Goal: Transaction & Acquisition: Book appointment/travel/reservation

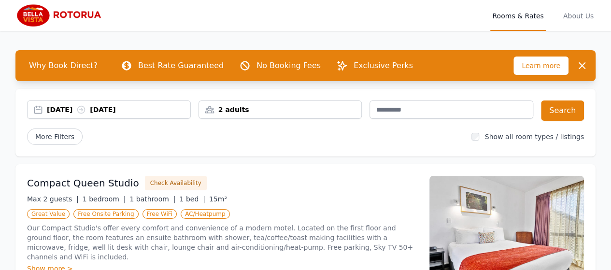
click at [90, 111] on div "[DATE] [DATE]" at bounding box center [118, 110] width 143 height 10
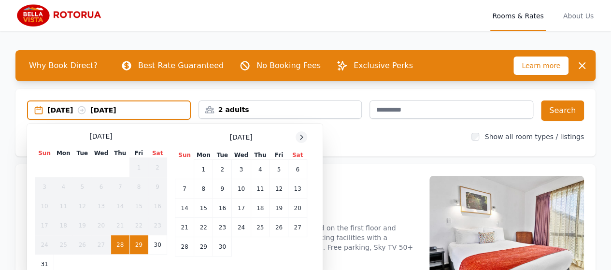
click at [301, 138] on icon at bounding box center [301, 137] width 8 height 8
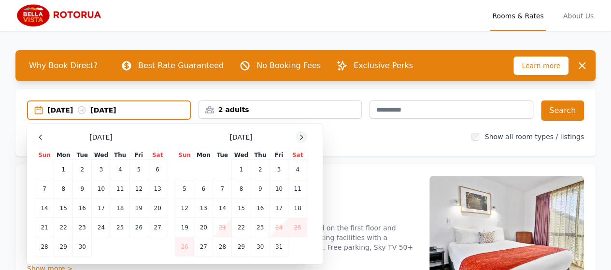
click at [301, 138] on icon at bounding box center [301, 137] width 8 height 8
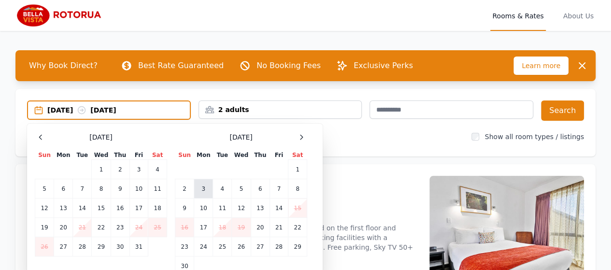
click at [204, 190] on td "3" at bounding box center [203, 188] width 19 height 19
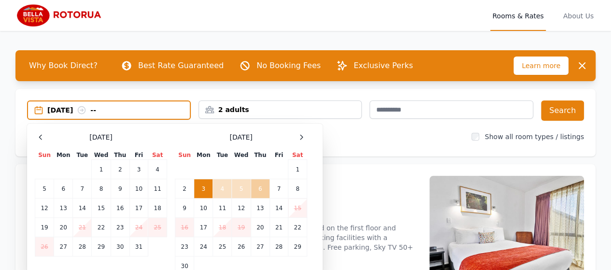
click at [253, 186] on td "6" at bounding box center [260, 188] width 19 height 19
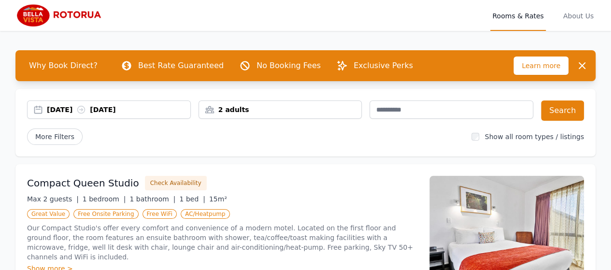
click at [335, 112] on div "2 adults" at bounding box center [280, 110] width 163 height 10
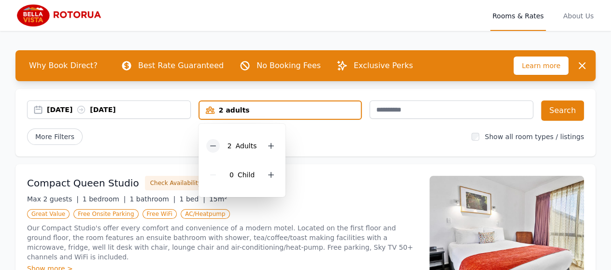
click at [215, 144] on icon at bounding box center [213, 146] width 8 height 8
click at [565, 110] on button "Search" at bounding box center [562, 110] width 43 height 20
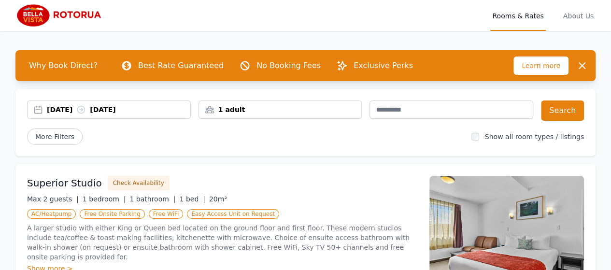
click at [583, 15] on span "About Us" at bounding box center [578, 15] width 34 height 31
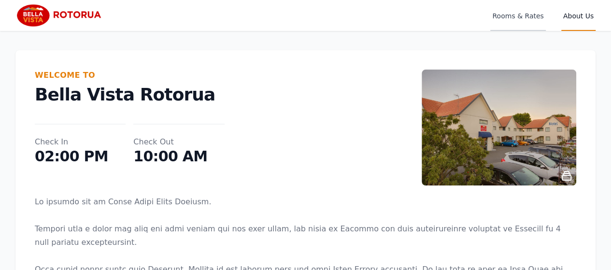
click at [526, 15] on span "Rooms & Rates" at bounding box center [517, 15] width 55 height 31
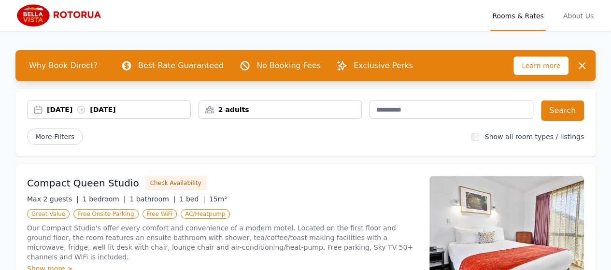
click at [51, 106] on div "[DATE] [DATE]" at bounding box center [118, 110] width 143 height 10
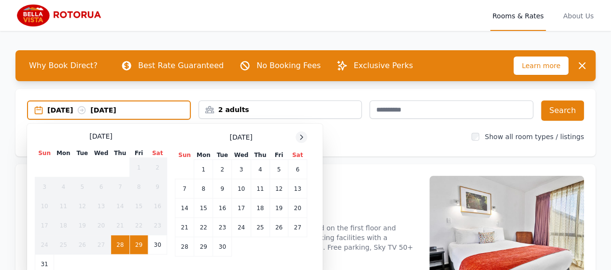
click at [299, 135] on icon at bounding box center [301, 137] width 8 height 8
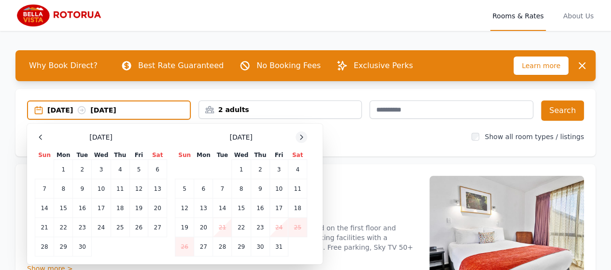
click at [299, 135] on icon at bounding box center [301, 137] width 8 height 8
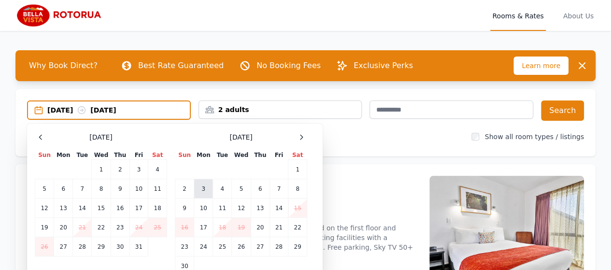
click at [203, 188] on td "3" at bounding box center [203, 188] width 19 height 19
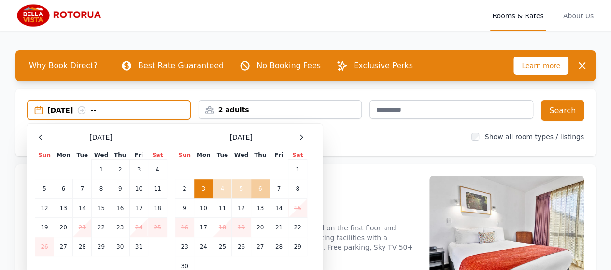
click at [263, 189] on td "6" at bounding box center [260, 188] width 19 height 19
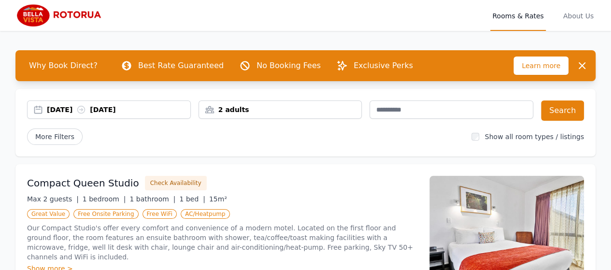
click at [236, 113] on div "2 adults" at bounding box center [280, 110] width 163 height 10
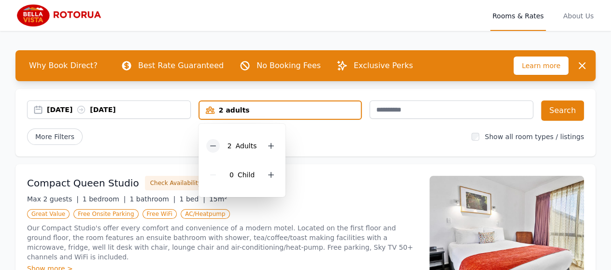
click at [214, 145] on icon at bounding box center [213, 146] width 8 height 8
click at [168, 137] on div "More Filters" at bounding box center [245, 136] width 437 height 16
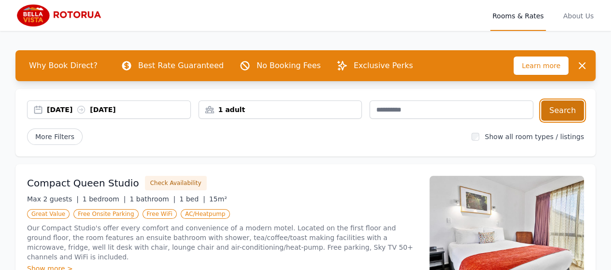
click at [556, 105] on button "Search" at bounding box center [562, 110] width 43 height 20
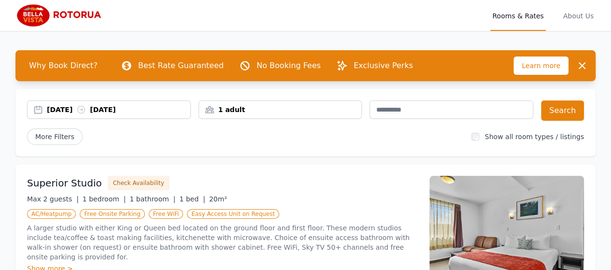
click at [345, 178] on div "Superior Studio Check Availability" at bounding box center [222, 183] width 391 height 14
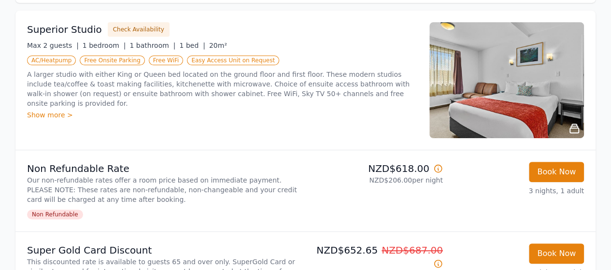
scroll to position [155, 0]
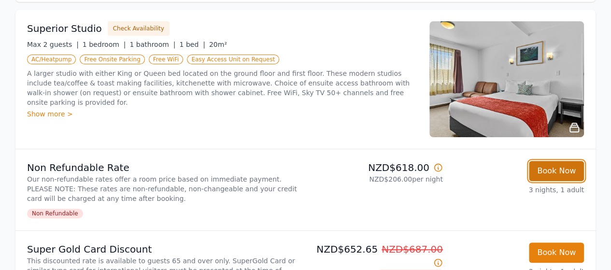
click at [540, 170] on button "Book Now" at bounding box center [556, 171] width 55 height 20
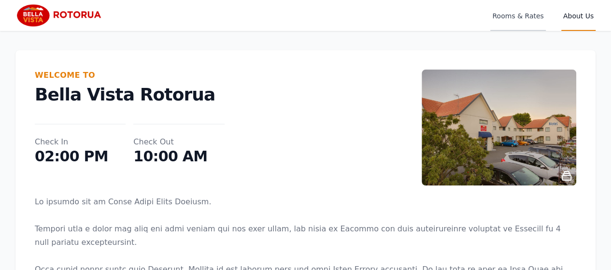
click at [515, 15] on span "Rooms & Rates" at bounding box center [517, 15] width 55 height 31
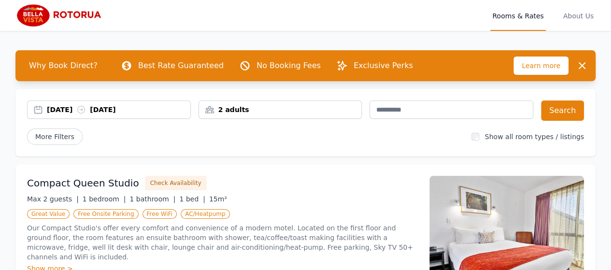
click at [74, 109] on div "[DATE] [DATE]" at bounding box center [118, 110] width 143 height 10
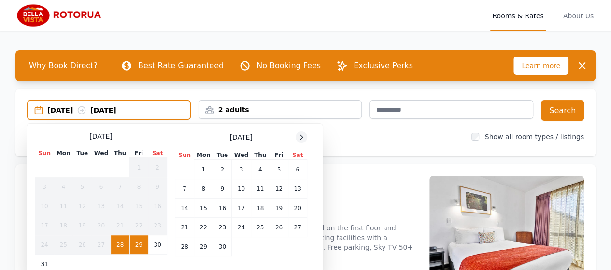
click at [301, 135] on icon at bounding box center [301, 137] width 8 height 8
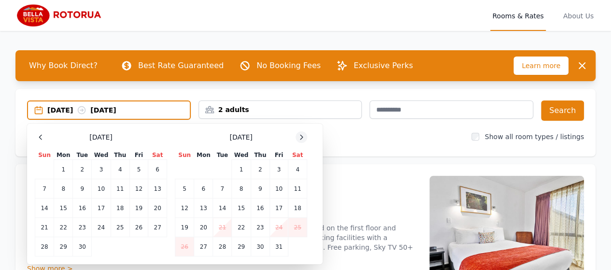
click at [301, 135] on icon at bounding box center [301, 137] width 8 height 8
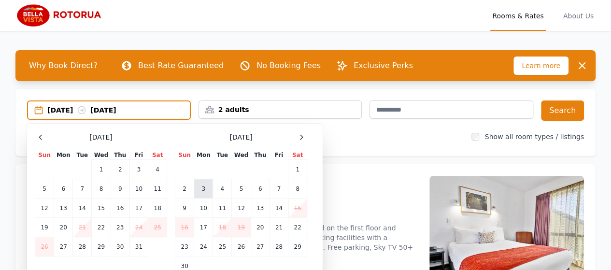
click at [204, 184] on td "3" at bounding box center [203, 188] width 19 height 19
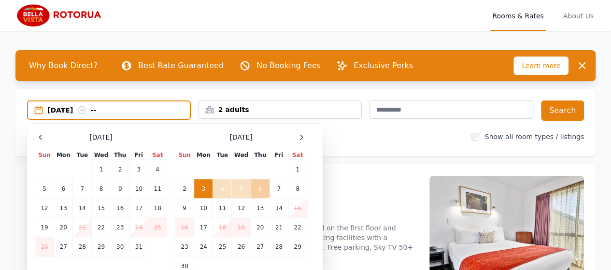
click at [259, 185] on td "6" at bounding box center [260, 188] width 19 height 19
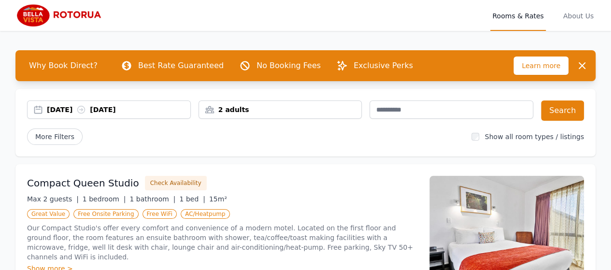
click at [260, 110] on div "2 adults" at bounding box center [280, 110] width 163 height 10
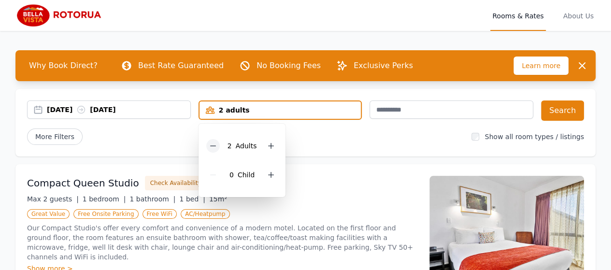
click at [211, 143] on icon at bounding box center [213, 146] width 8 height 8
drag, startPoint x: 315, startPoint y: 139, endPoint x: 295, endPoint y: 143, distance: 21.3
click at [295, 143] on div "More Filters" at bounding box center [245, 136] width 437 height 16
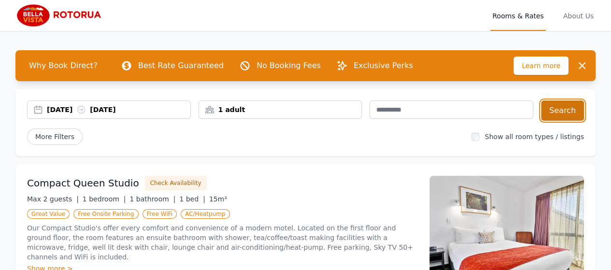
click at [558, 112] on button "Search" at bounding box center [562, 110] width 43 height 20
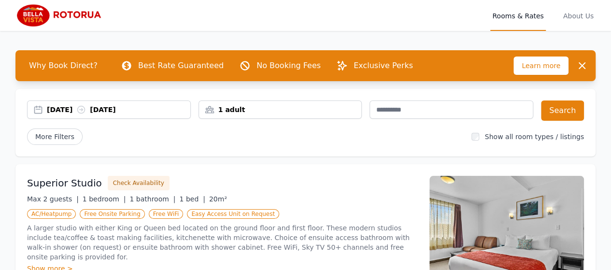
drag, startPoint x: 614, startPoint y: 38, endPoint x: 371, endPoint y: 164, distance: 274.1
click at [371, 164] on div "Superior Studio Check Availability Max 2 guests | 1 bedroom | 1 bathroom | 1 be…" at bounding box center [305, 233] width 580 height 139
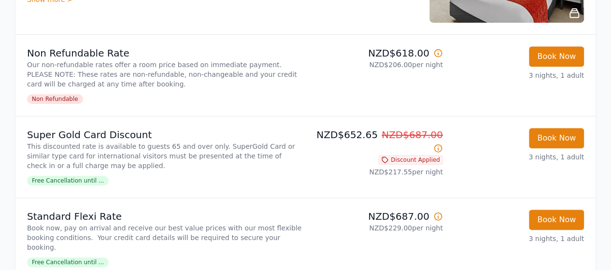
scroll to position [270, 0]
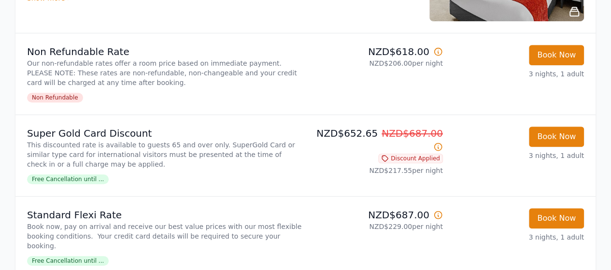
drag, startPoint x: 615, startPoint y: 39, endPoint x: 595, endPoint y: 12, distance: 33.5
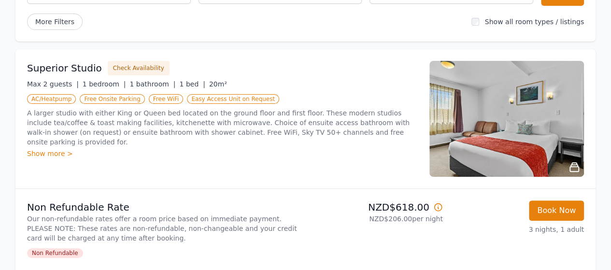
scroll to position [119, 0]
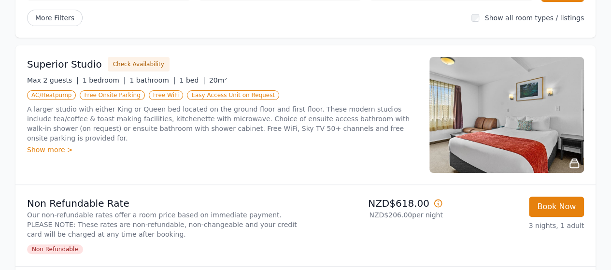
click at [518, 112] on img at bounding box center [506, 115] width 155 height 116
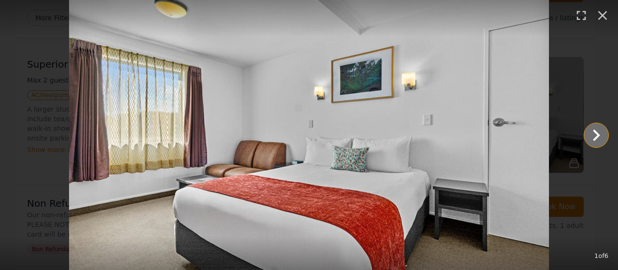
click at [589, 138] on icon "Show slide 2 of 6" at bounding box center [596, 135] width 23 height 23
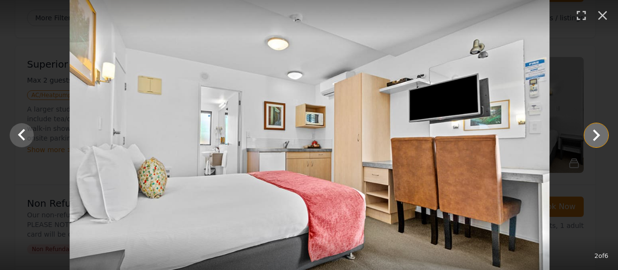
click at [589, 138] on icon "Show slide 3 of 6" at bounding box center [596, 135] width 23 height 23
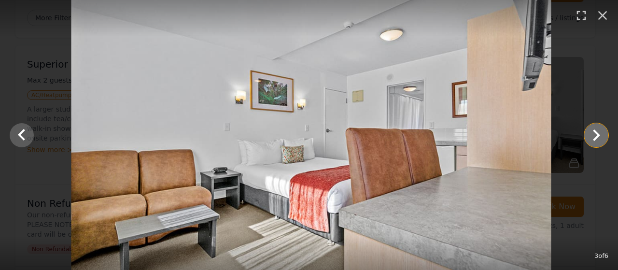
click at [589, 138] on icon "Show slide 4 of 6" at bounding box center [596, 135] width 23 height 23
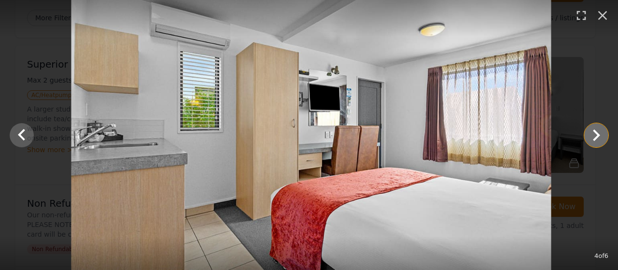
click at [589, 138] on icon "Show slide 5 of 6" at bounding box center [596, 135] width 23 height 23
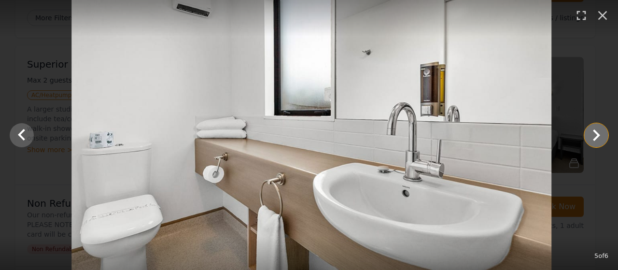
click at [589, 138] on icon "Show slide 6 of 6" at bounding box center [596, 135] width 23 height 23
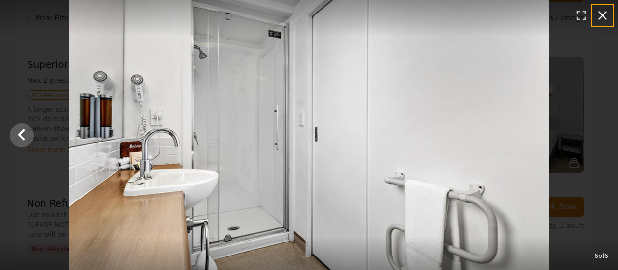
click at [602, 12] on icon "button" at bounding box center [602, 15] width 15 height 15
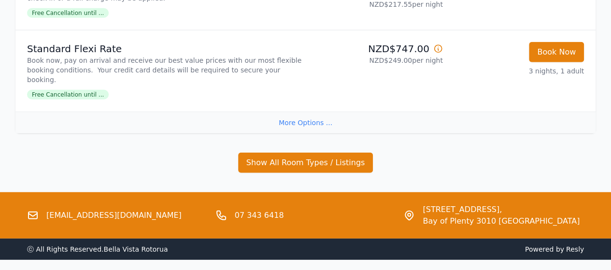
scroll to position [1275, 0]
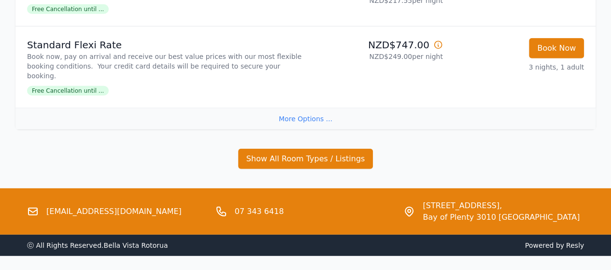
click at [56, 206] on link "[EMAIL_ADDRESS][DOMAIN_NAME]" at bounding box center [113, 212] width 135 height 12
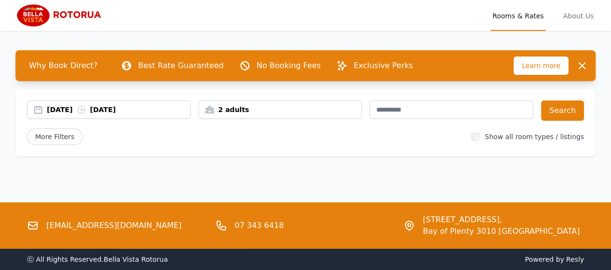
click at [420, 174] on div "Why Book Direct? Best Rate Guaranteed No Booking Fees Exclusive Perks Learn mor…" at bounding box center [305, 107] width 611 height 153
select select "**"
